Goal: Information Seeking & Learning: Check status

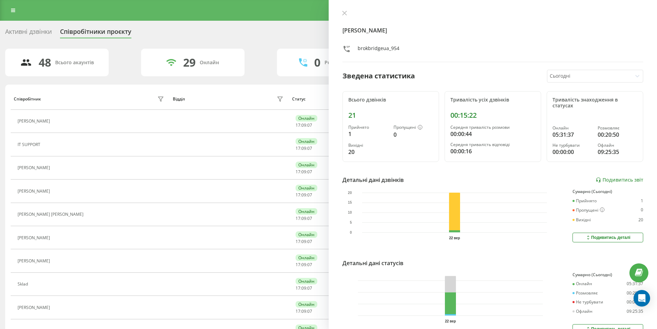
click at [345, 10] on div "[PERSON_NAME] brokbridgeua_954 Зведена статистика Сьогодні Всього дзвінків 21 П…" at bounding box center [493, 164] width 329 height 329
click at [349, 13] on div at bounding box center [493, 13] width 301 height 7
click at [345, 14] on icon at bounding box center [344, 13] width 4 height 4
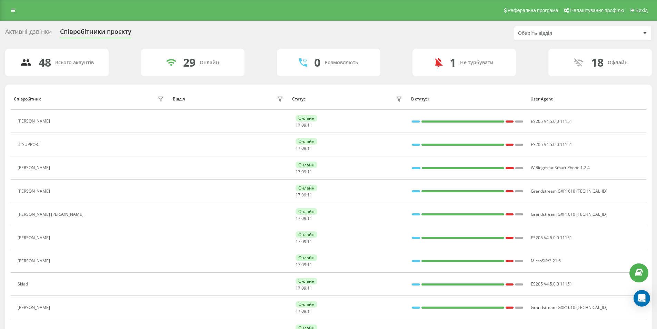
scroll to position [104, 0]
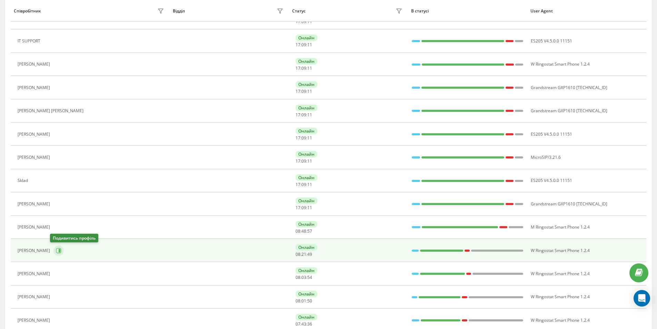
click at [56, 249] on icon at bounding box center [59, 251] width 6 height 6
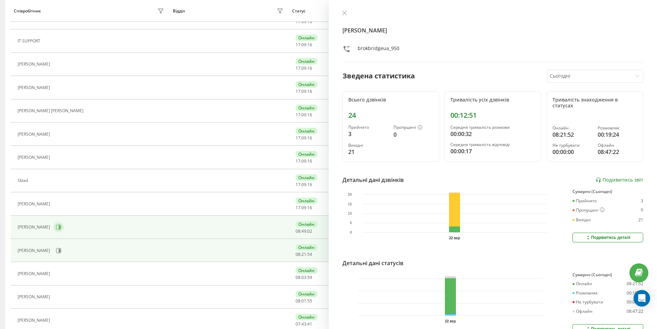
click at [56, 227] on icon at bounding box center [59, 227] width 6 height 6
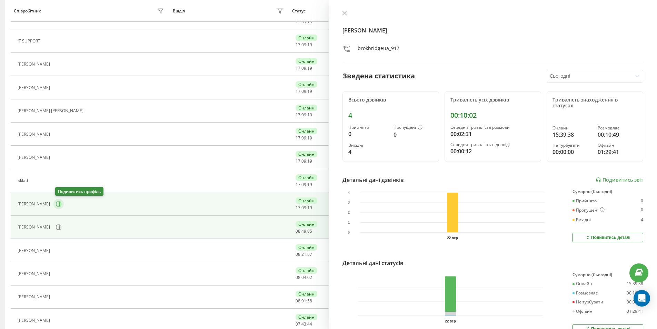
click at [58, 204] on icon at bounding box center [59, 204] width 6 height 6
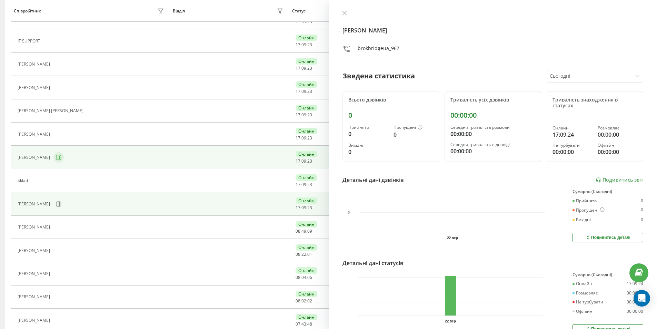
click at [57, 157] on button at bounding box center [58, 157] width 10 height 10
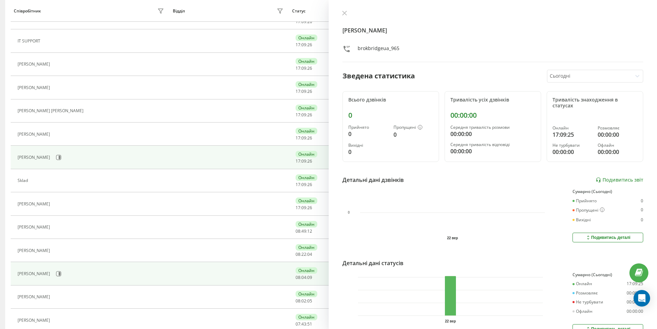
scroll to position [207, 0]
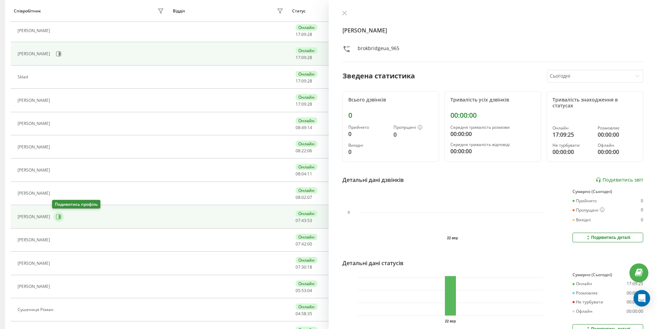
click at [59, 217] on icon at bounding box center [60, 216] width 2 height 3
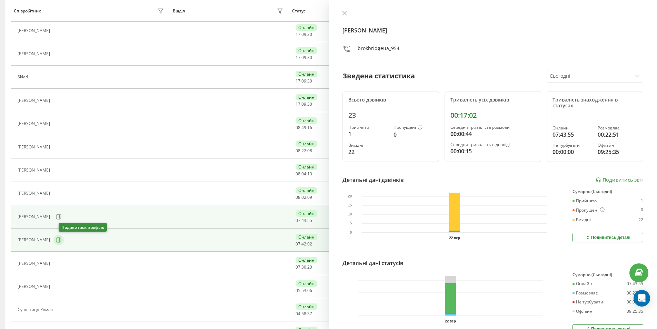
click at [61, 241] on icon at bounding box center [59, 240] width 6 height 6
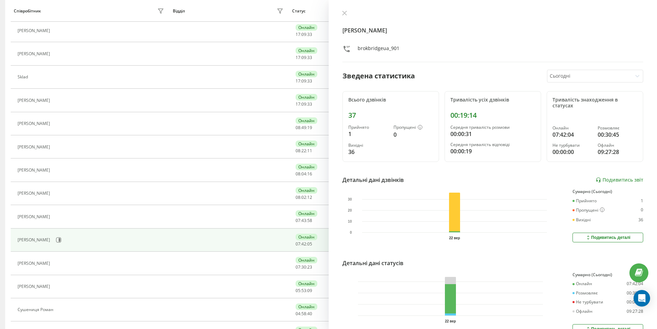
click at [565, 85] on div "[PERSON_NAME] brokbridgeua_901 Зведена статистика Сьогодні Всього дзвінків 37 П…" at bounding box center [493, 164] width 329 height 329
click at [566, 79] on div "Сьогодні" at bounding box center [590, 76] width 85 height 12
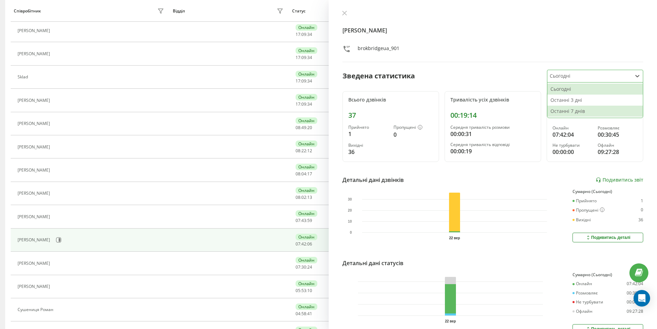
click at [573, 108] on div "Останні 7 днів" at bounding box center [596, 111] width 96 height 11
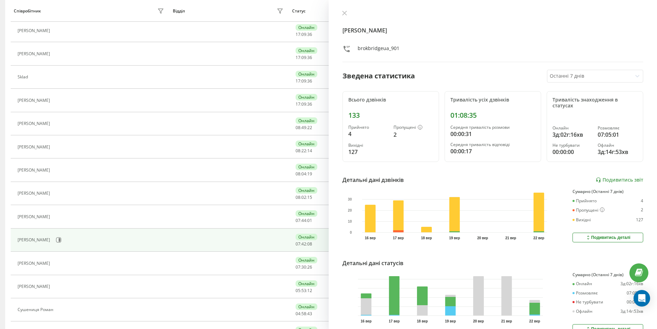
click at [362, 102] on div "Всього дзвінків" at bounding box center [391, 100] width 85 height 6
click at [362, 101] on div "Всього дзвінків" at bounding box center [391, 100] width 85 height 6
click at [352, 122] on div "Всього дзвінків 133 Прийнято 4 Пропущені 2 Вихідні 127" at bounding box center [391, 126] width 97 height 71
click at [352, 118] on div "133" at bounding box center [391, 115] width 85 height 8
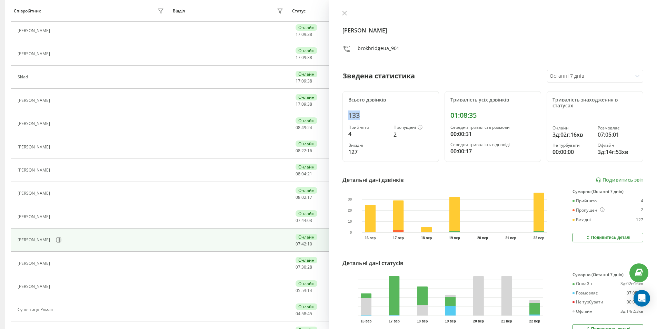
click at [352, 118] on div "133" at bounding box center [391, 115] width 85 height 8
click at [356, 98] on div "Всього дзвінків" at bounding box center [391, 100] width 85 height 6
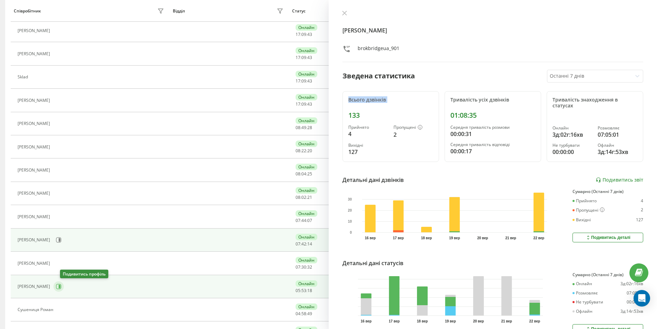
click at [61, 286] on icon at bounding box center [59, 287] width 6 height 6
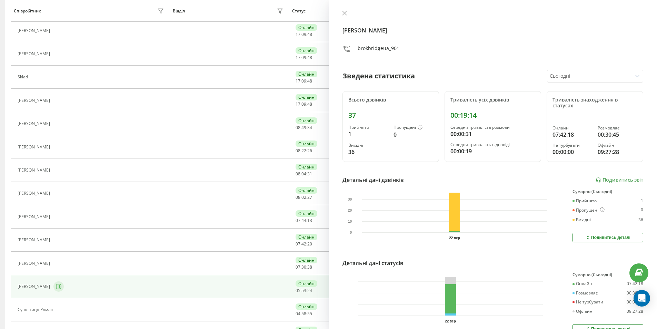
click at [60, 286] on icon at bounding box center [60, 286] width 2 height 3
click at [343, 14] on icon at bounding box center [344, 13] width 5 height 5
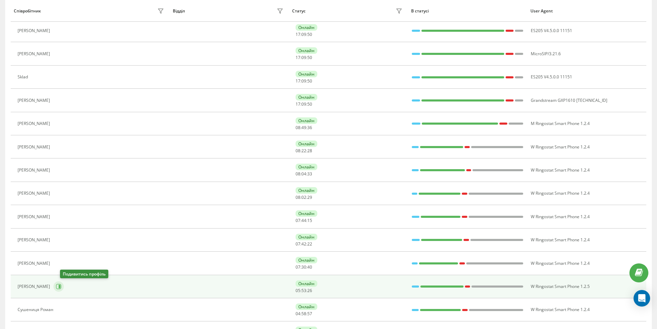
click at [61, 285] on icon at bounding box center [59, 287] width 6 height 6
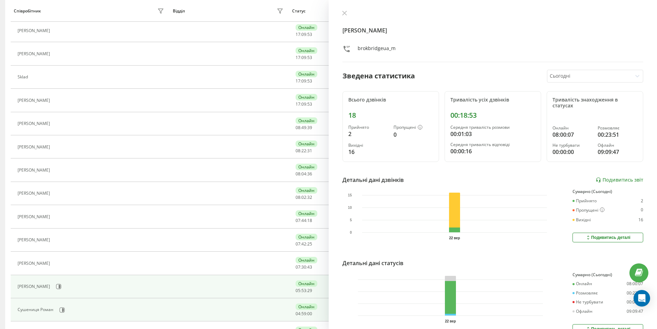
scroll to position [311, 0]
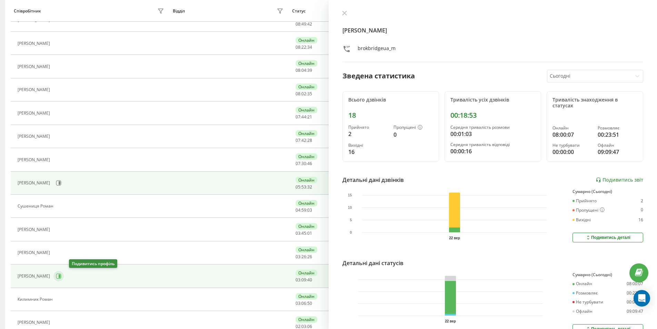
click at [64, 279] on button at bounding box center [58, 276] width 10 height 10
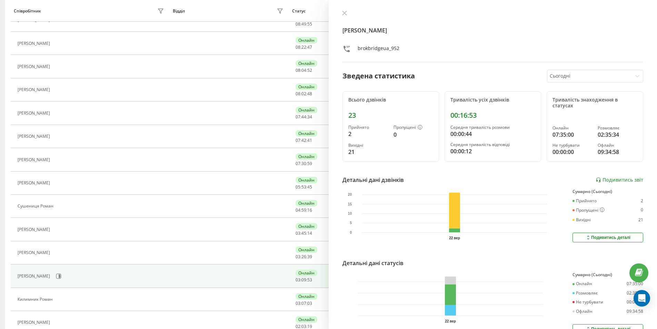
scroll to position [388, 0]
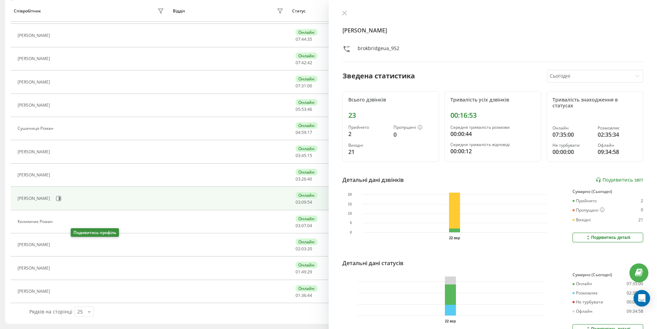
click at [60, 242] on icon at bounding box center [58, 245] width 6 height 6
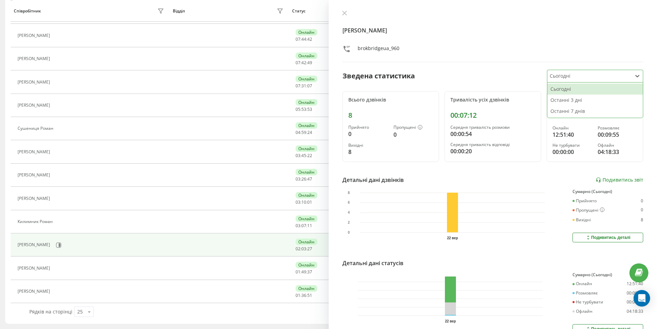
click at [559, 79] on div at bounding box center [589, 76] width 79 height 8
click at [575, 108] on div "Останні 7 днів" at bounding box center [596, 111] width 96 height 11
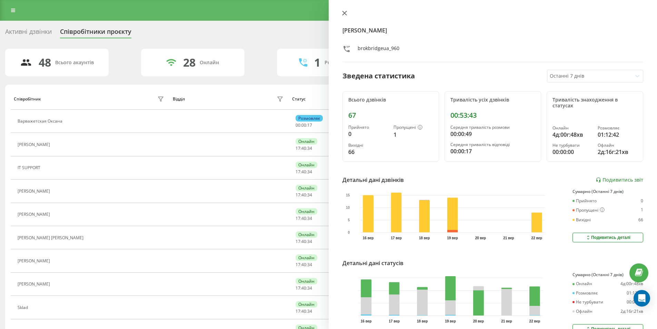
click at [341, 11] on button at bounding box center [344, 13] width 9 height 7
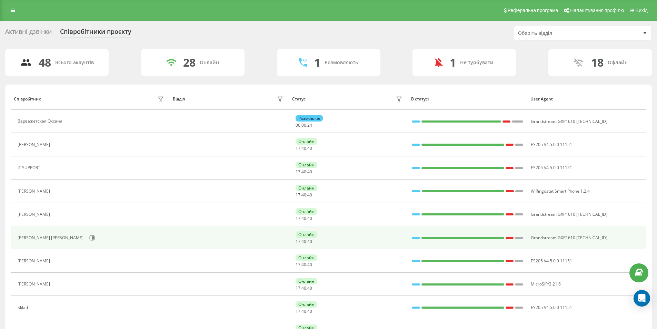
scroll to position [104, 0]
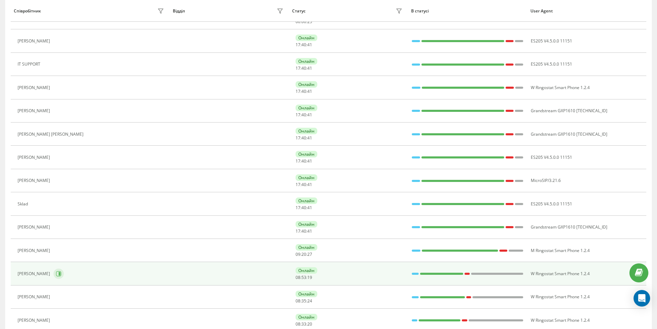
click at [59, 270] on div "[PERSON_NAME]" at bounding box center [92, 274] width 148 height 12
click at [58, 271] on icon at bounding box center [59, 274] width 6 height 6
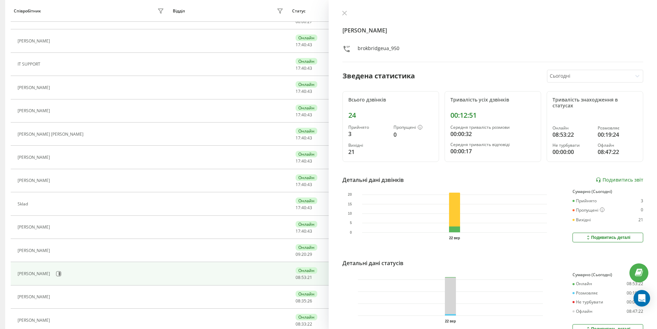
click at [357, 101] on div "Всього дзвінків" at bounding box center [391, 100] width 85 height 6
